Goal: Transaction & Acquisition: Subscribe to service/newsletter

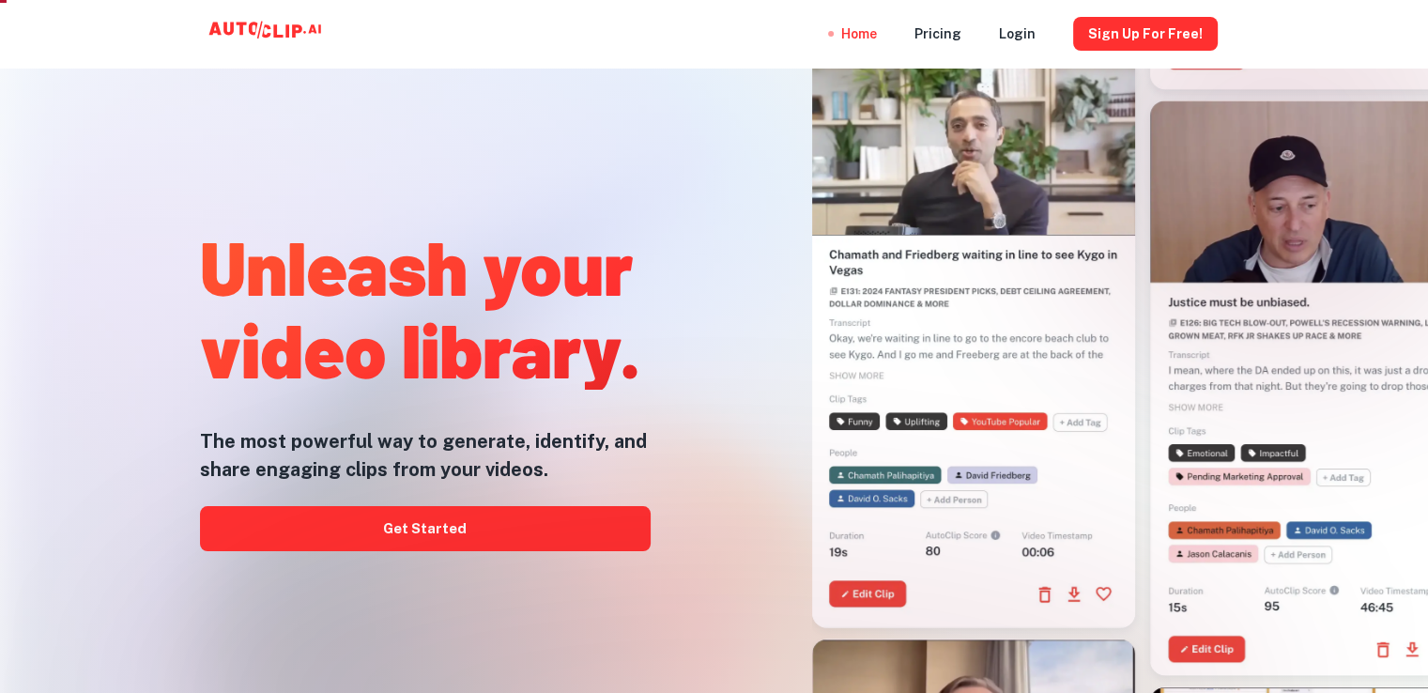
scroll to position [63, 0]
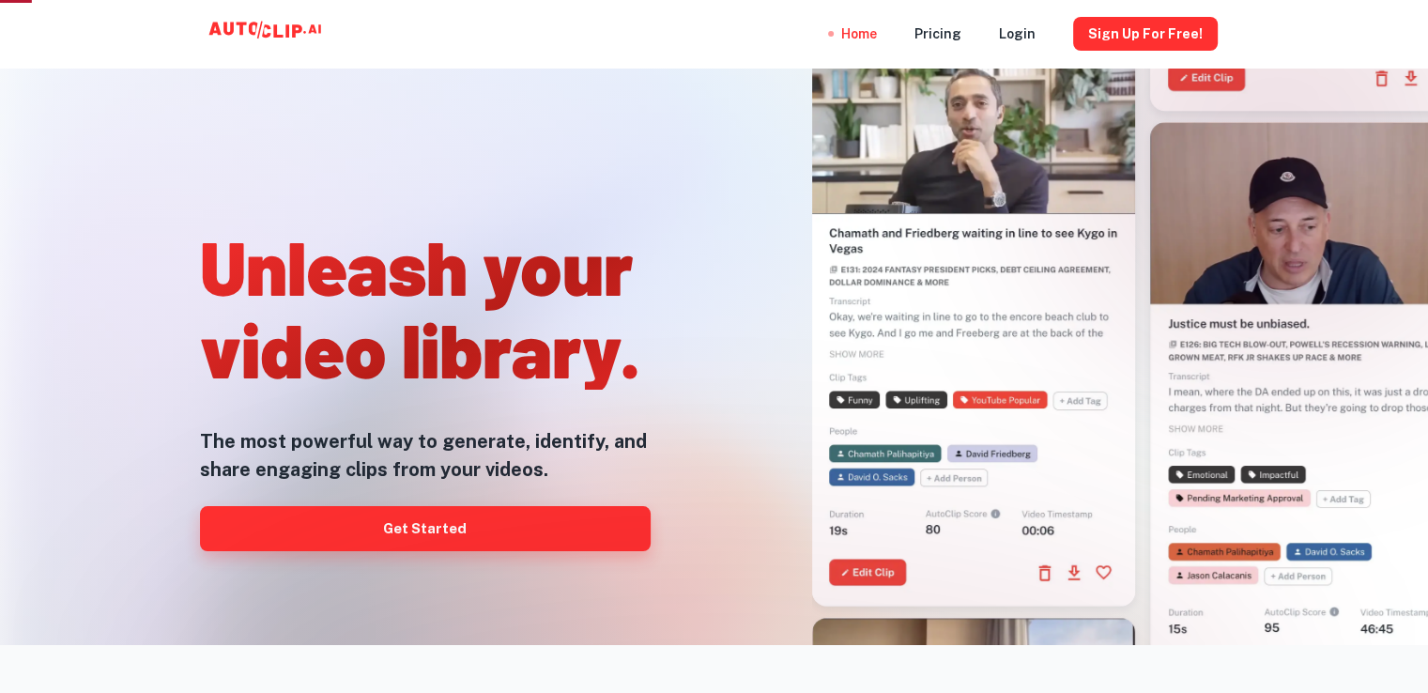
click at [452, 524] on link "Get Started" at bounding box center [425, 528] width 451 height 45
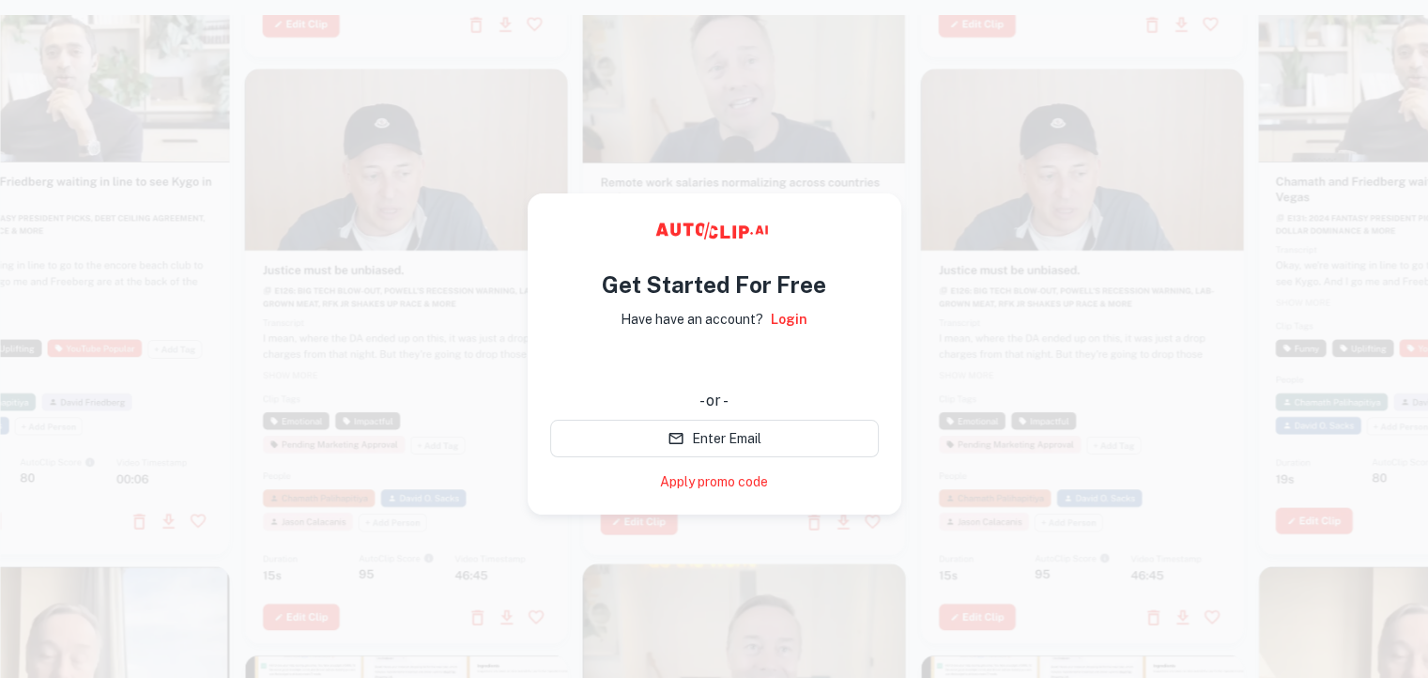
click at [404, 332] on div at bounding box center [406, 356] width 323 height 575
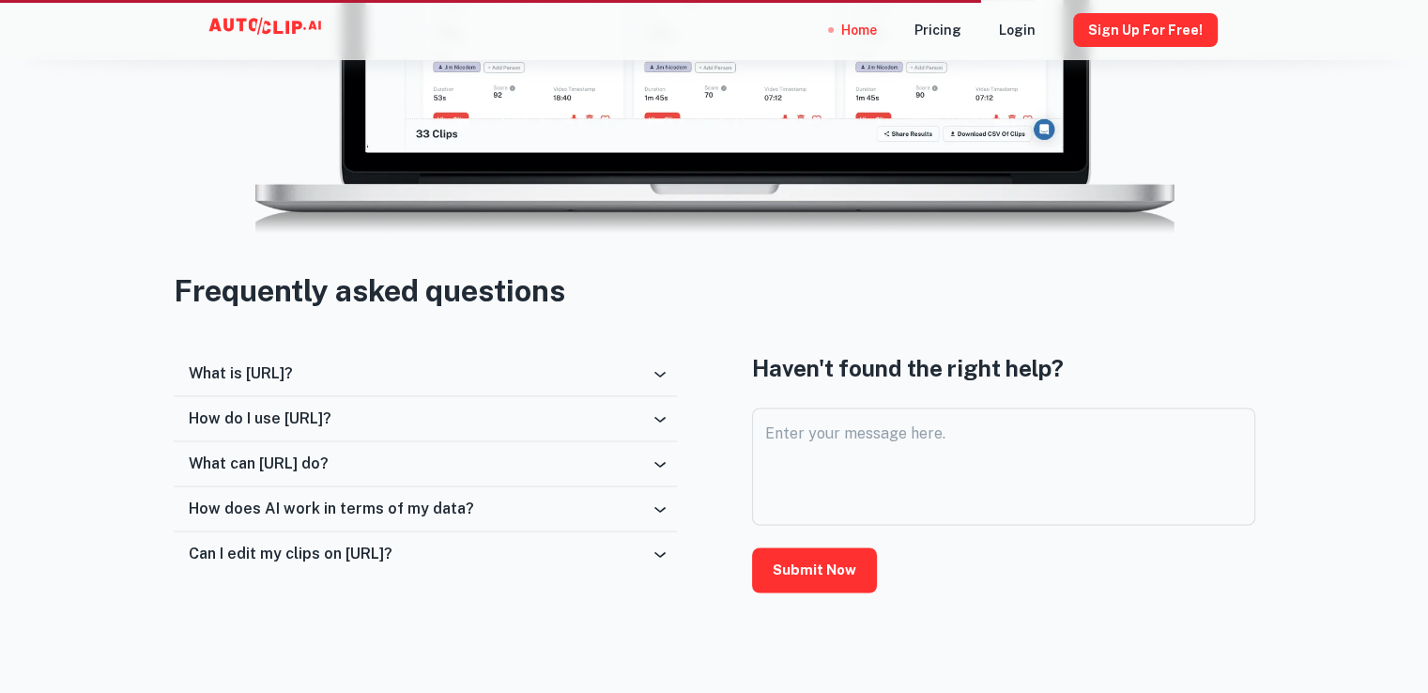
scroll to position [2918, 0]
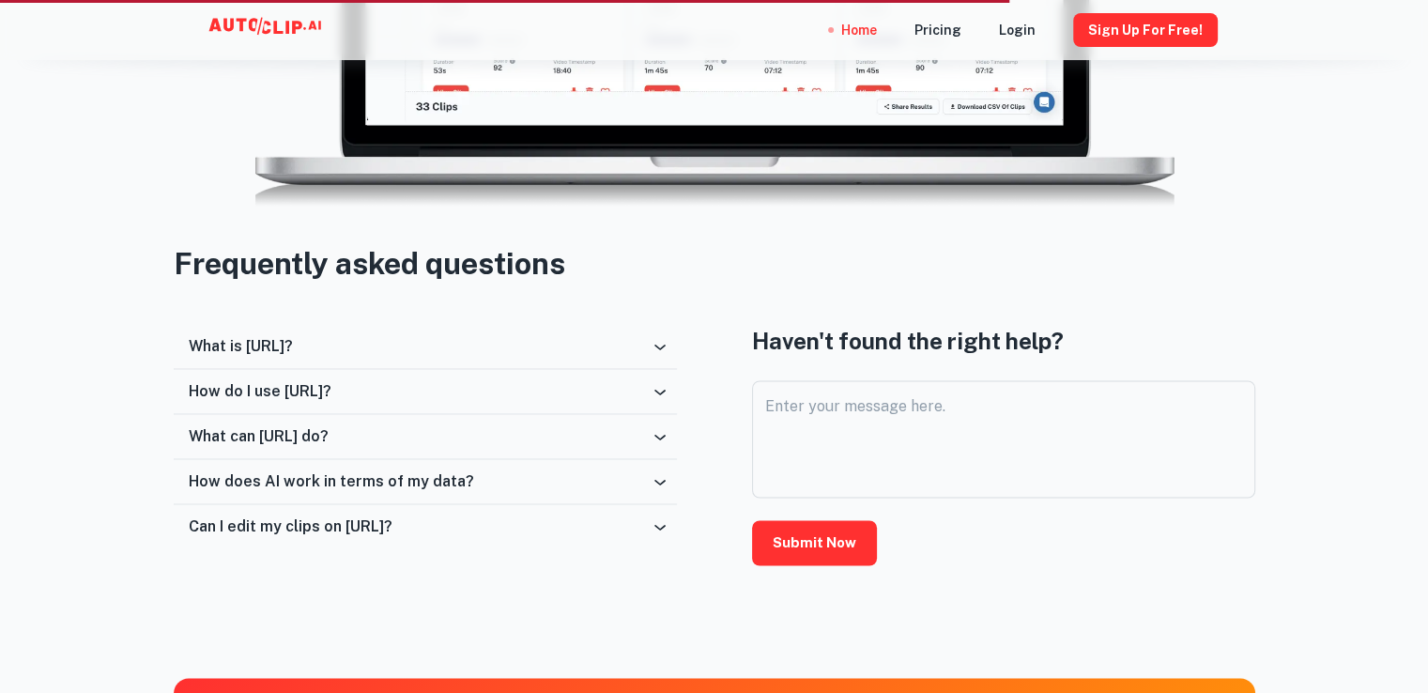
click at [656, 344] on icon at bounding box center [659, 347] width 11 height 6
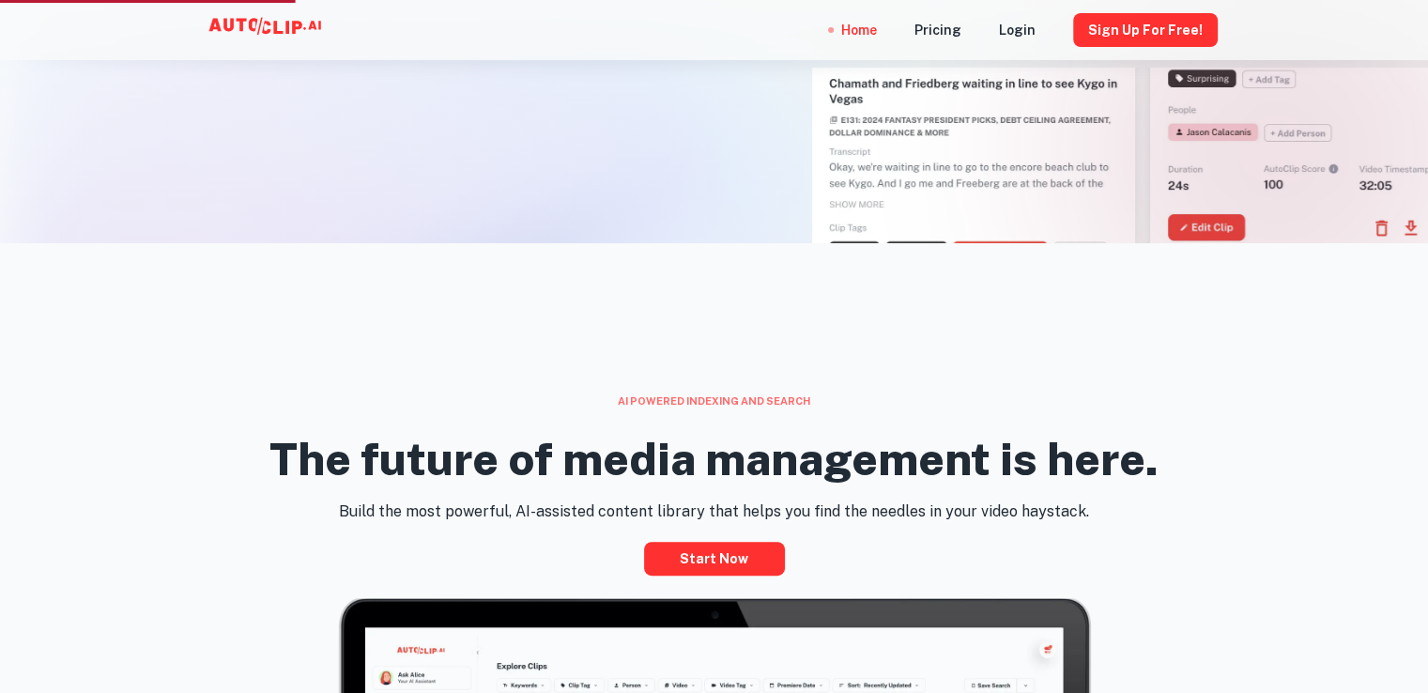
scroll to position [0, 0]
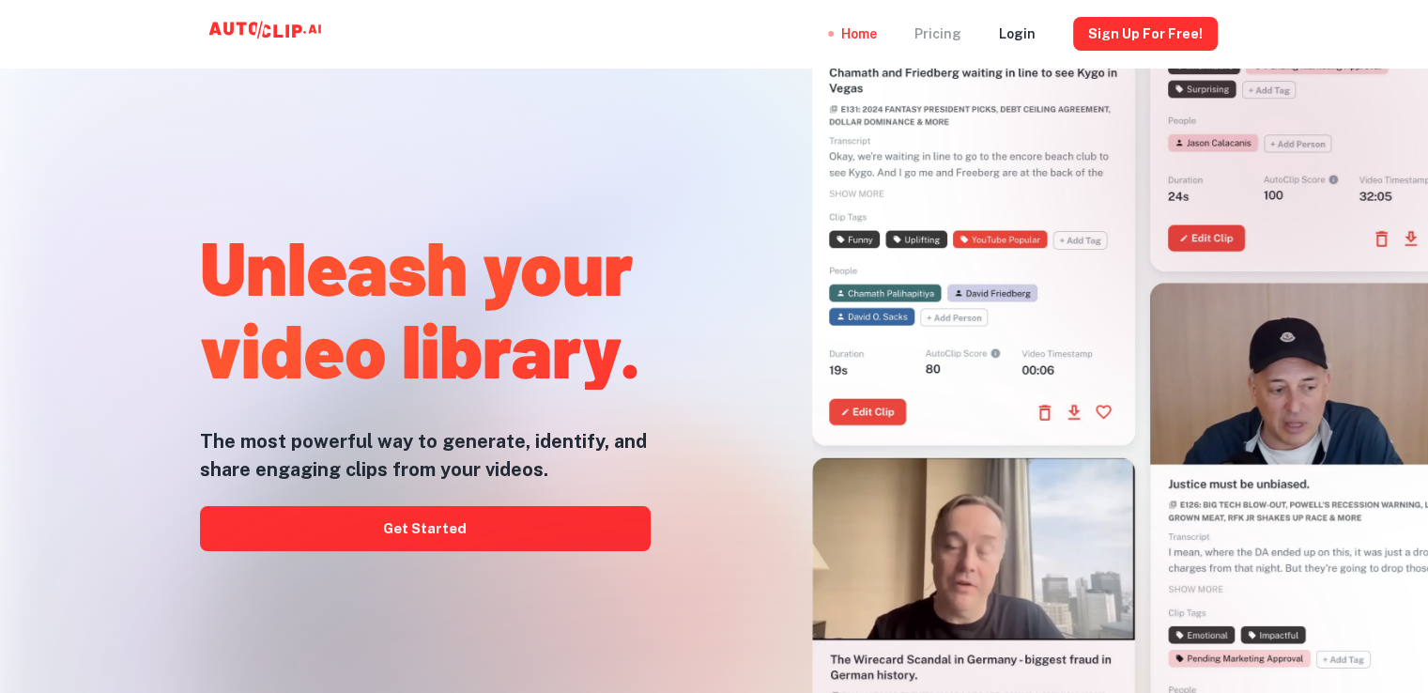
click at [944, 37] on div "Pricing" at bounding box center [937, 34] width 47 height 68
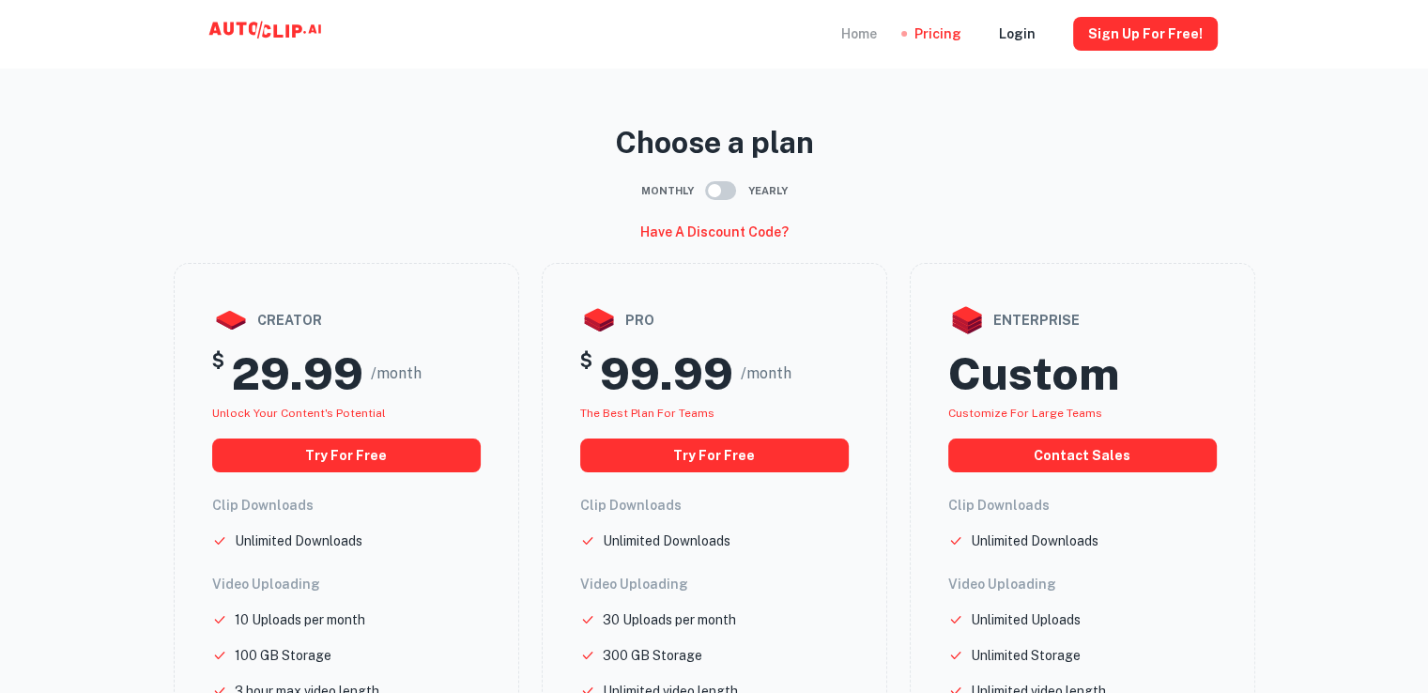
click at [872, 33] on div "Home" at bounding box center [859, 34] width 36 height 68
